Goal: Task Accomplishment & Management: Manage account settings

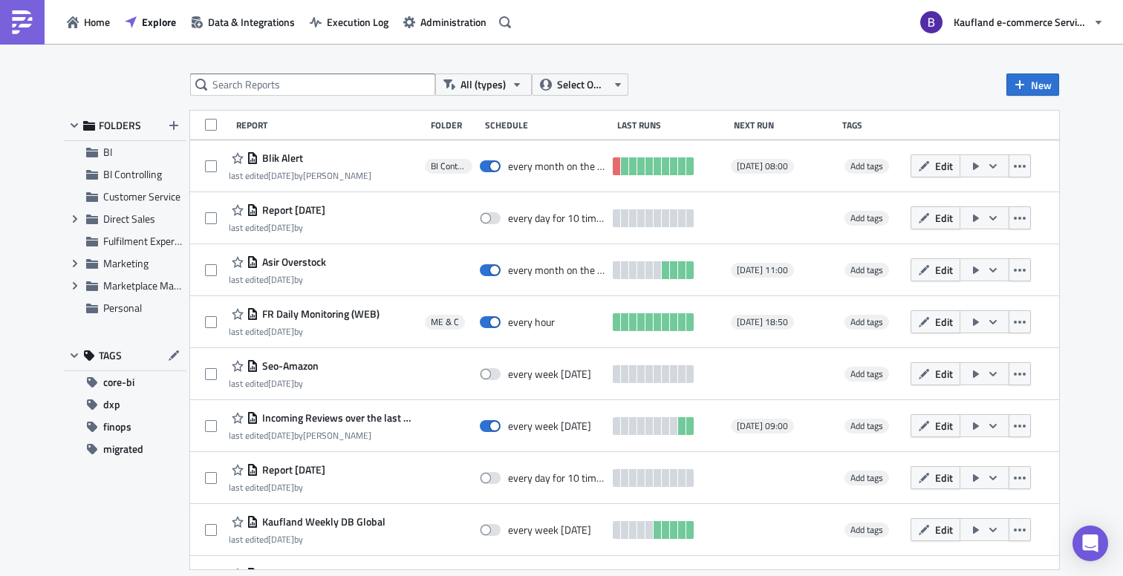
click at [760, 44] on div "All (types) Select Owner New FOLDERS BI BI Controlling Customer Service Expand …" at bounding box center [561, 311] width 1123 height 535
click at [469, 18] on span "Administration" at bounding box center [453, 22] width 66 height 16
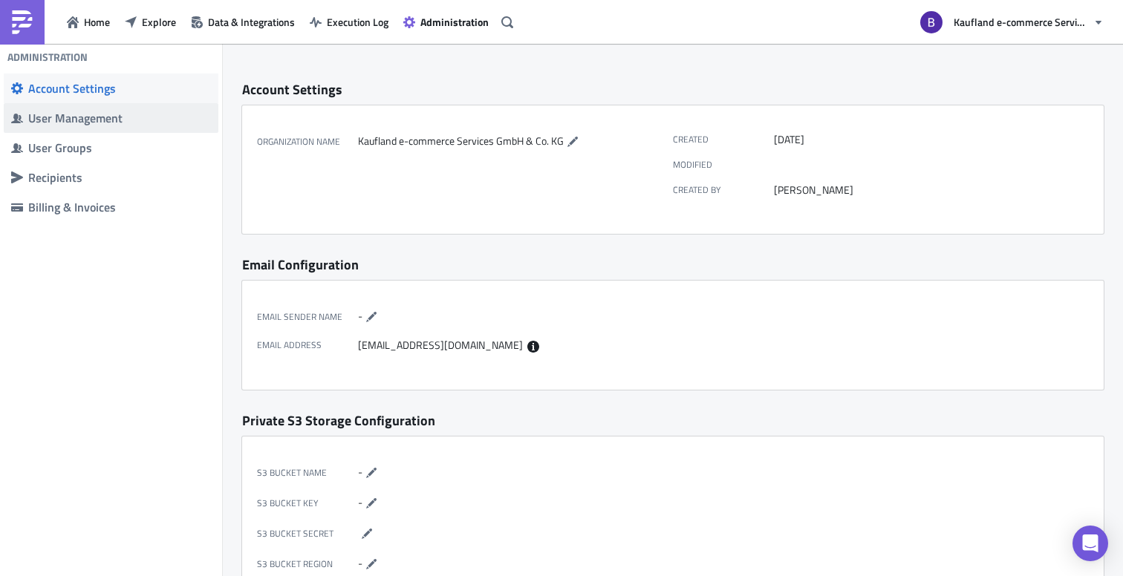
click at [123, 108] on span "User Management" at bounding box center [111, 118] width 215 height 30
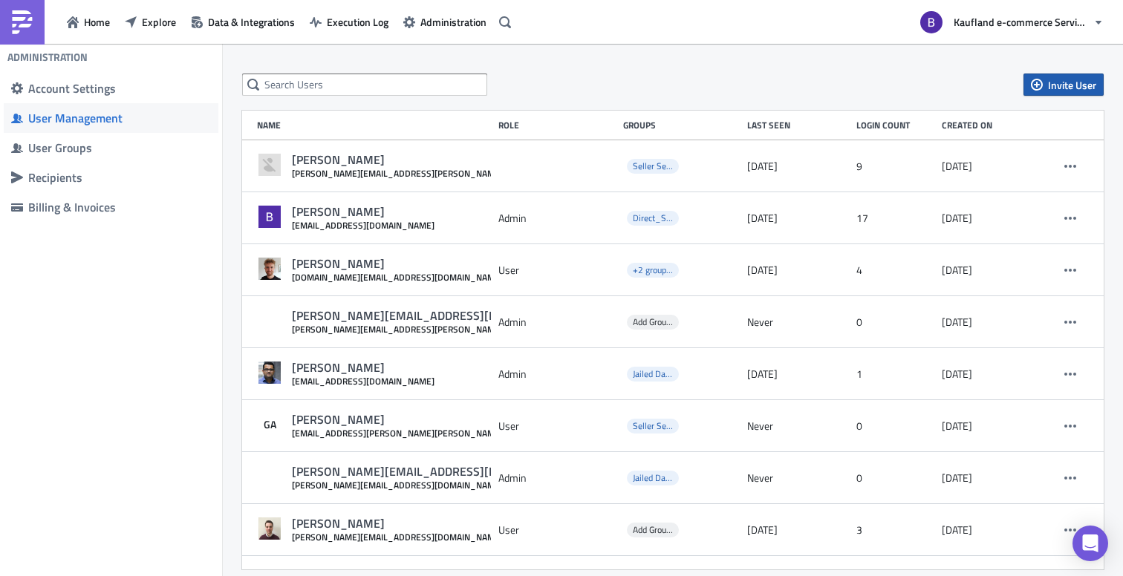
click at [1073, 84] on span "Invite User" at bounding box center [1072, 85] width 48 height 16
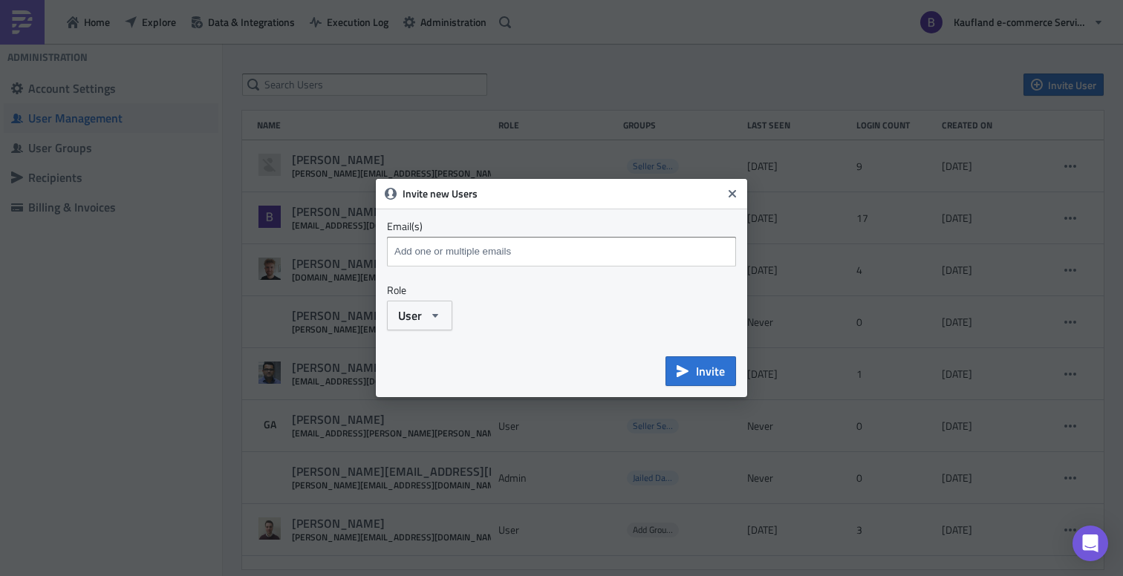
click at [631, 258] on input at bounding box center [563, 252] width 345 height 22
click at [732, 194] on icon "Close" at bounding box center [732, 193] width 7 height 7
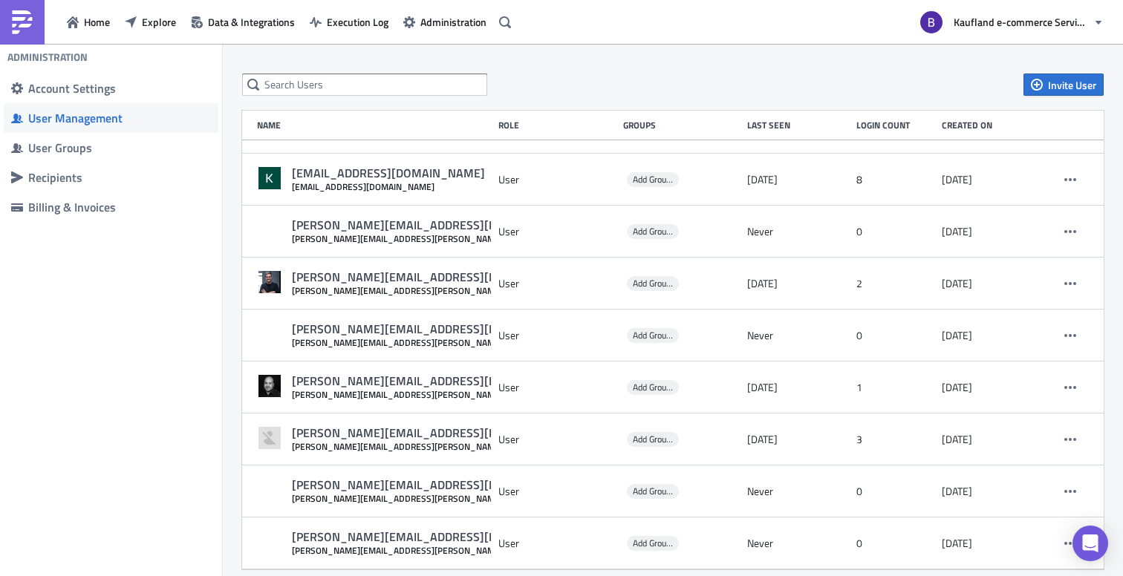
scroll to position [1334, 0]
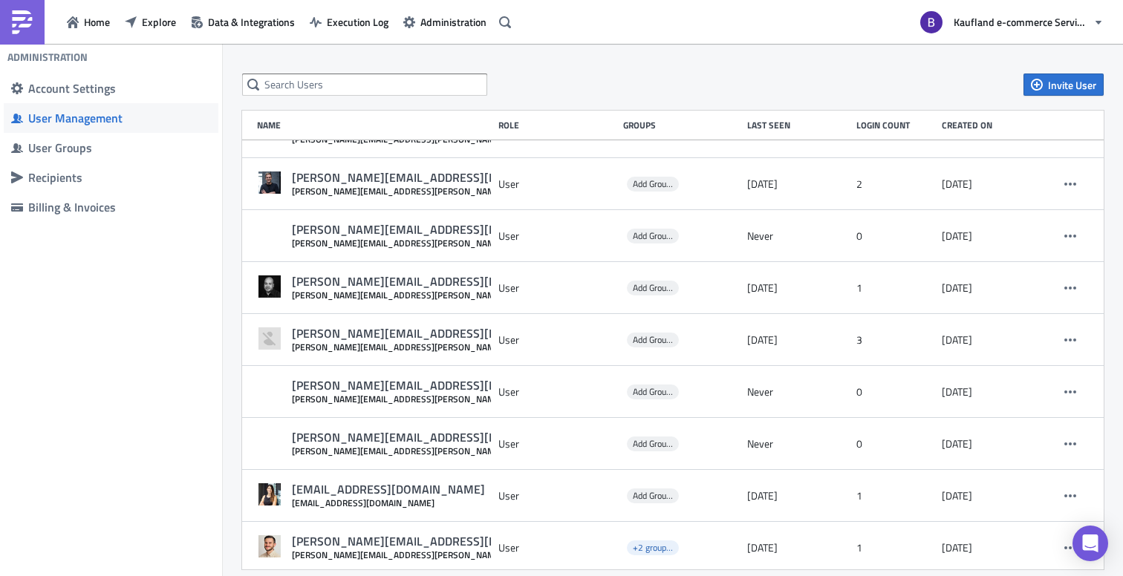
click at [510, 122] on div "Role" at bounding box center [556, 125] width 117 height 11
click at [515, 128] on div "Role" at bounding box center [556, 125] width 117 height 11
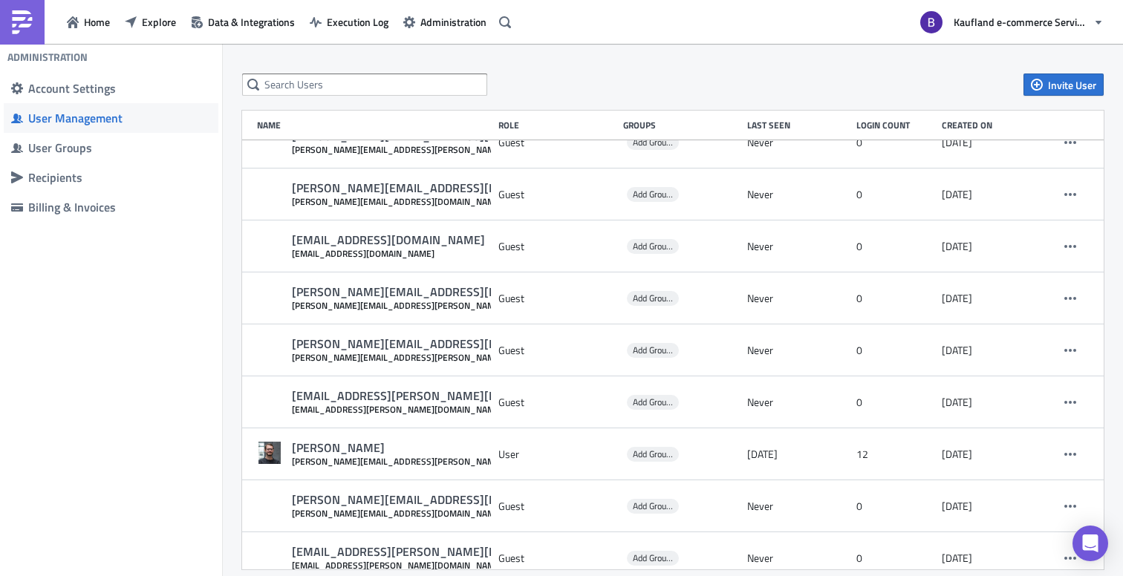
scroll to position [2414, 0]
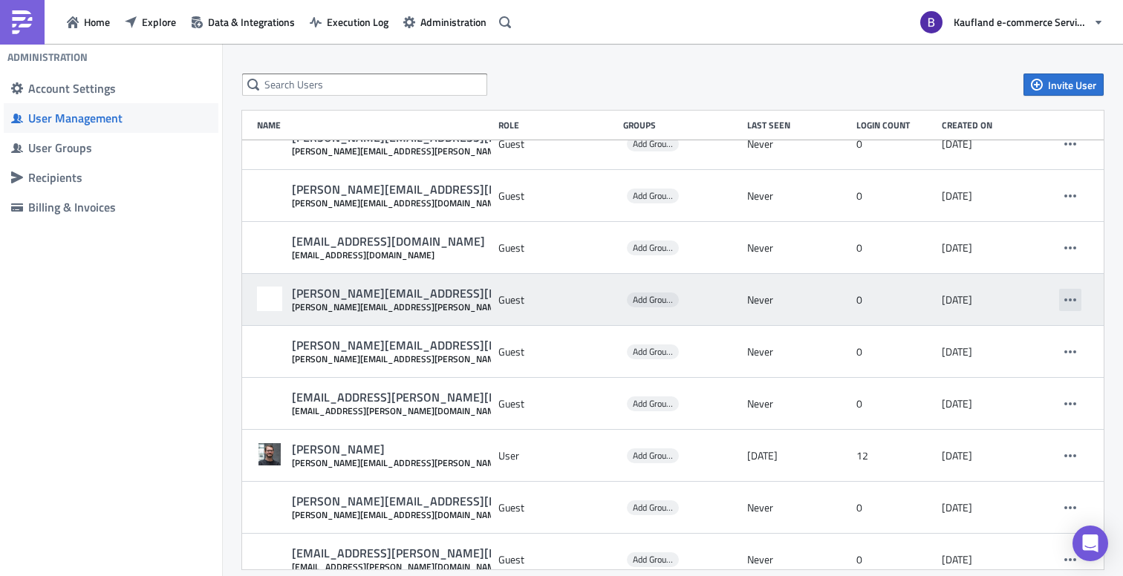
click at [1070, 296] on icon "button" at bounding box center [1070, 300] width 12 height 12
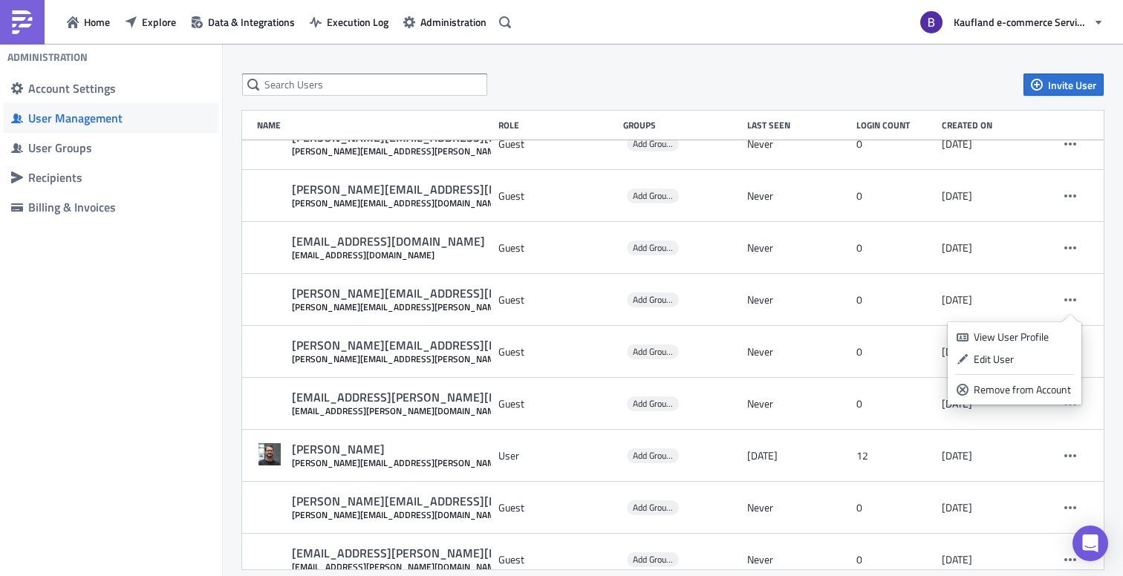
click at [191, 333] on div "Administration Account Settings User Management User Groups Recipients Billing …" at bounding box center [111, 310] width 222 height 533
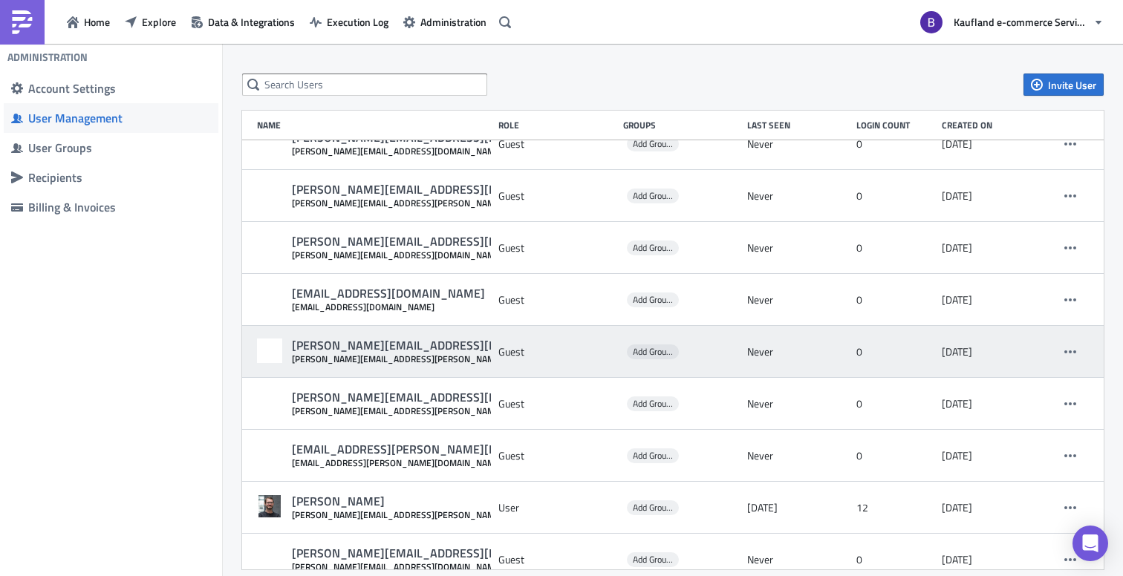
scroll to position [2356, 0]
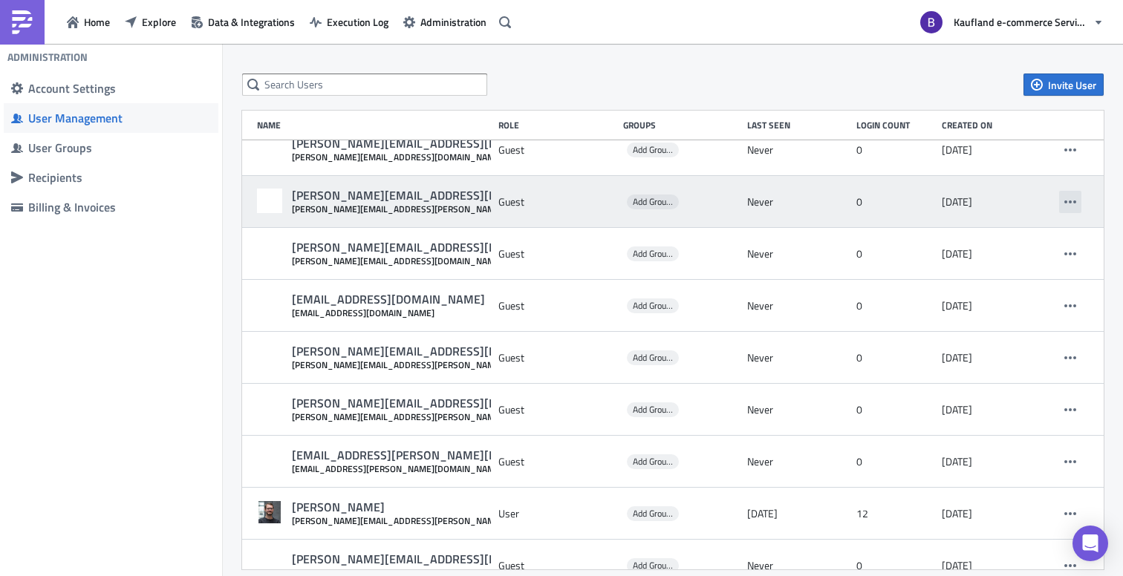
click at [1061, 203] on button "button" at bounding box center [1070, 202] width 22 height 22
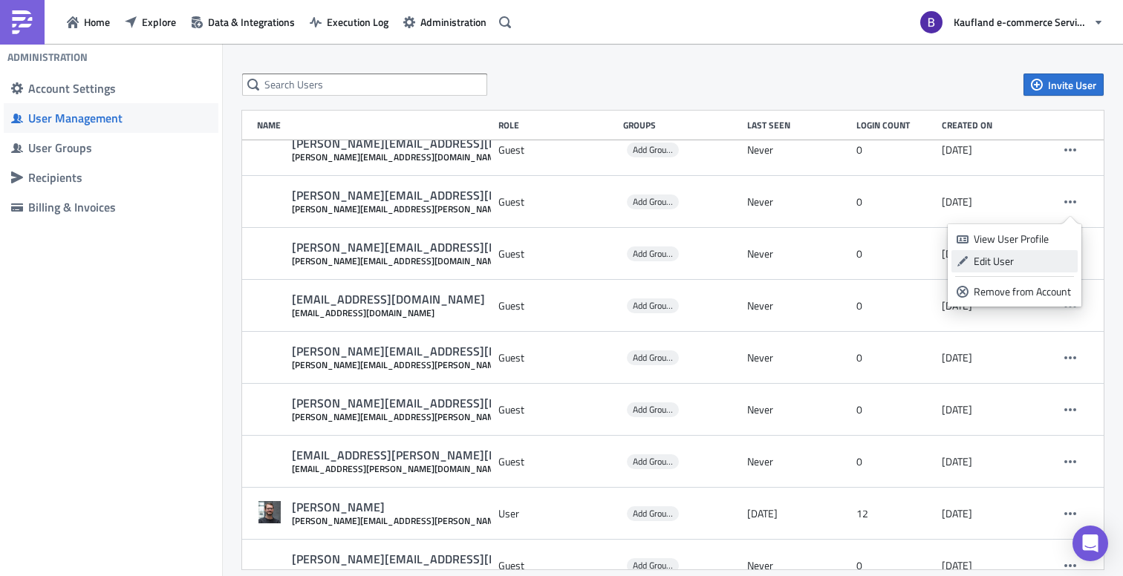
click at [985, 257] on div "Edit User" at bounding box center [1023, 261] width 99 height 15
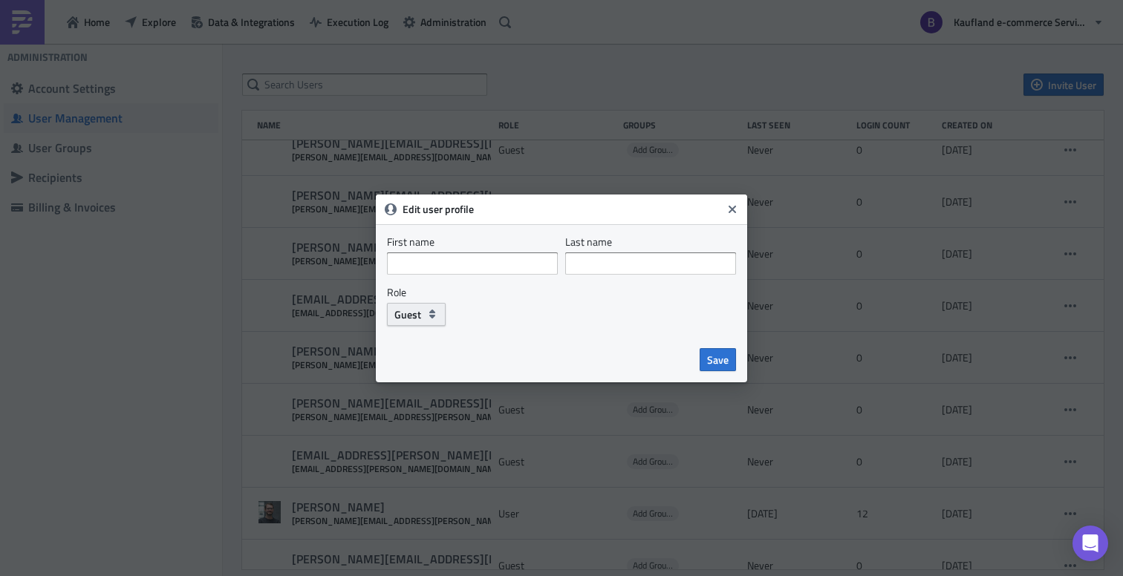
click at [420, 317] on span "Guest" at bounding box center [407, 315] width 27 height 16
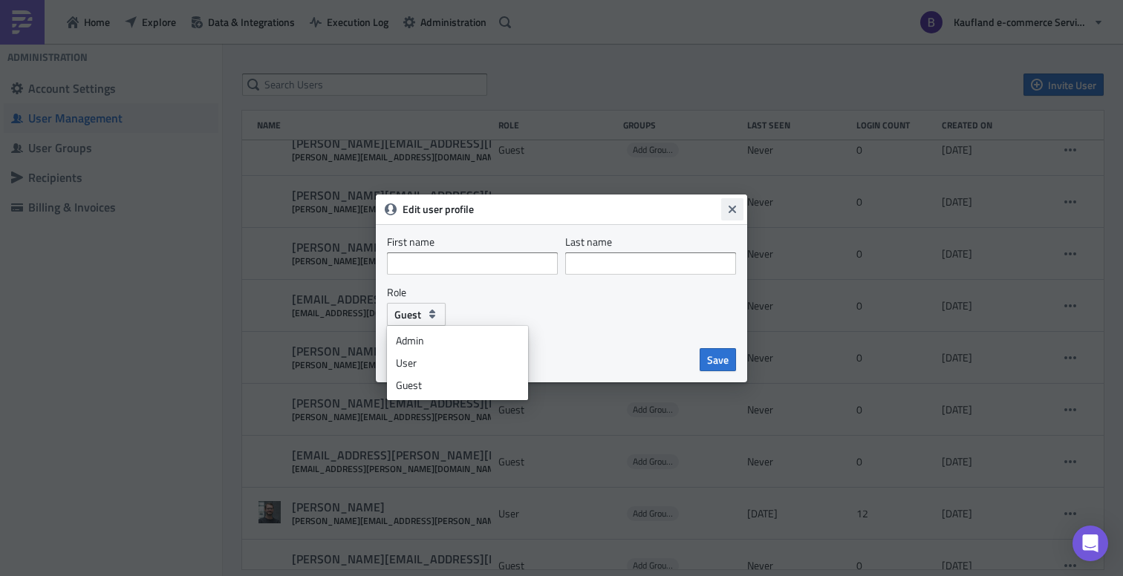
click at [731, 210] on icon "Close" at bounding box center [732, 208] width 7 height 7
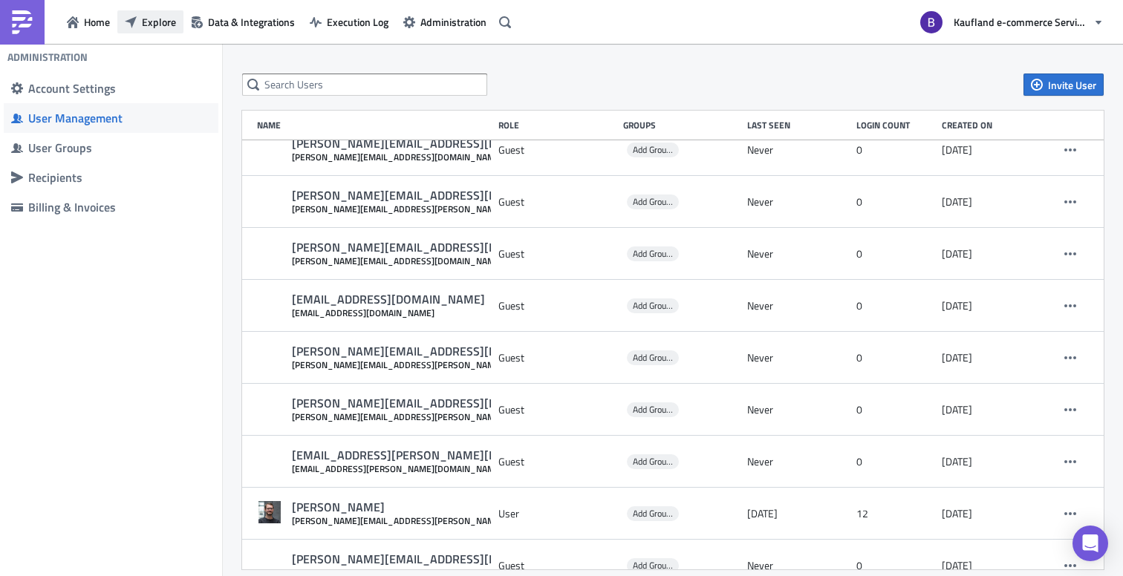
click at [158, 24] on span "Explore" at bounding box center [159, 22] width 34 height 16
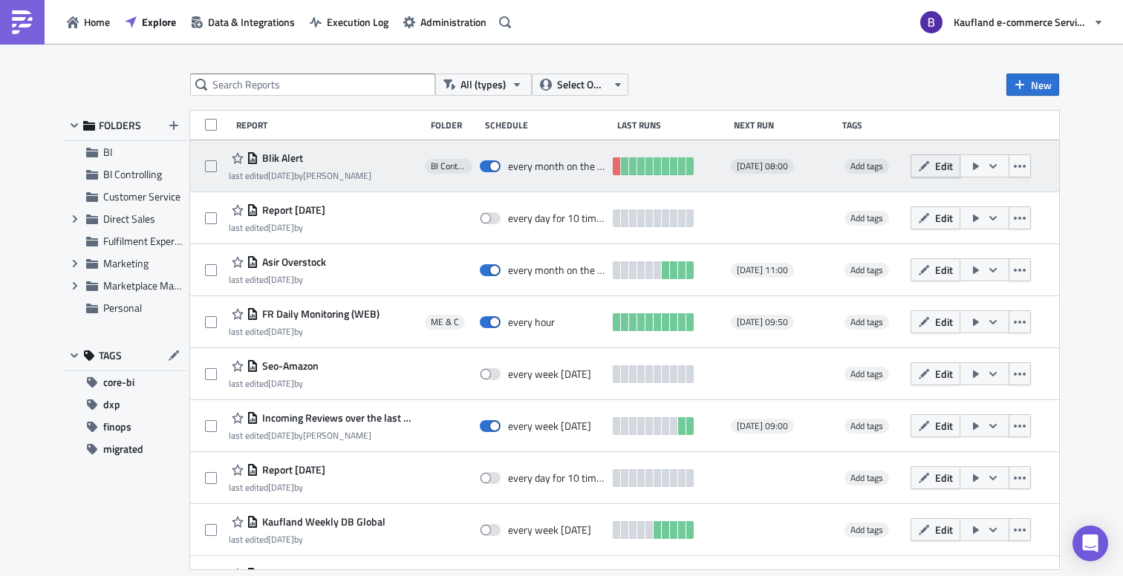
click at [936, 169] on span "Edit" at bounding box center [944, 166] width 18 height 16
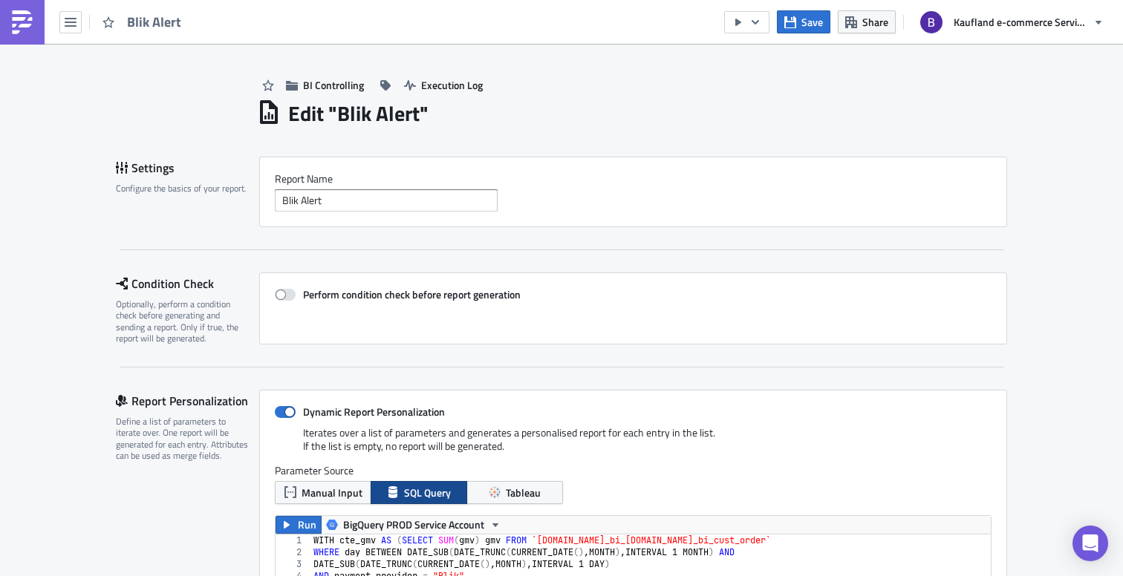
scroll to position [170, 715]
click at [863, 25] on span "Share" at bounding box center [875, 22] width 26 height 16
